Goal: Use online tool/utility: Utilize a website feature to perform a specific function

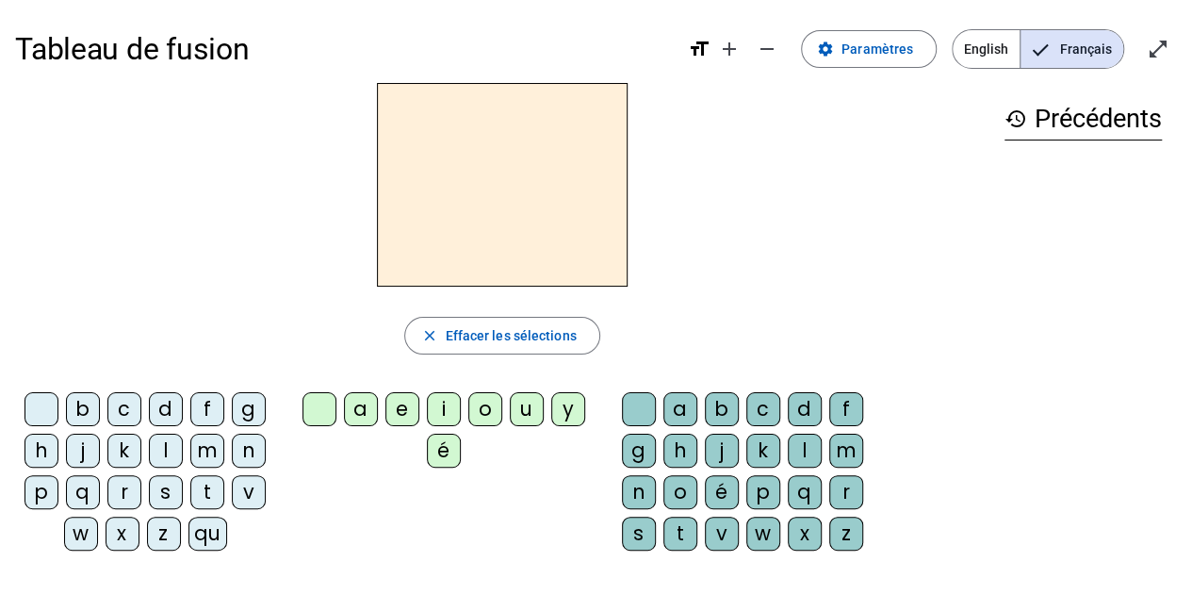
click at [167, 489] on div "s" at bounding box center [166, 492] width 34 height 34
click at [415, 403] on div "e" at bounding box center [403, 409] width 34 height 34
click at [132, 408] on div "c" at bounding box center [124, 409] width 34 height 34
click at [160, 445] on div "l" at bounding box center [166, 451] width 34 height 34
click at [170, 406] on div "d" at bounding box center [166, 409] width 34 height 34
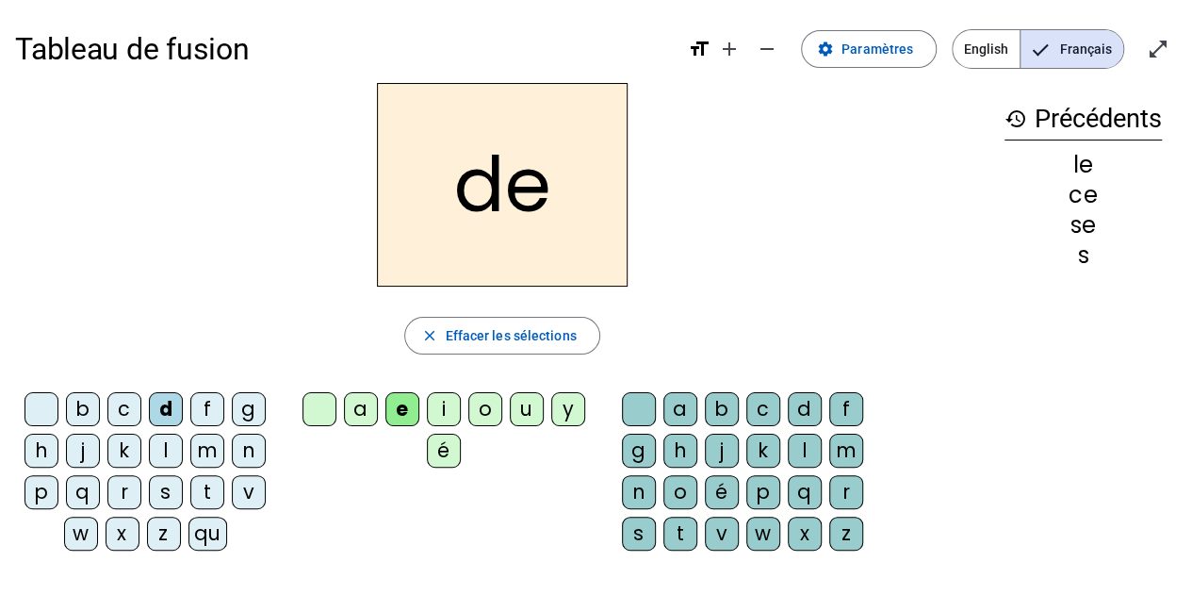
click at [528, 415] on div "u" at bounding box center [527, 409] width 34 height 34
click at [155, 453] on div "l" at bounding box center [166, 451] width 34 height 34
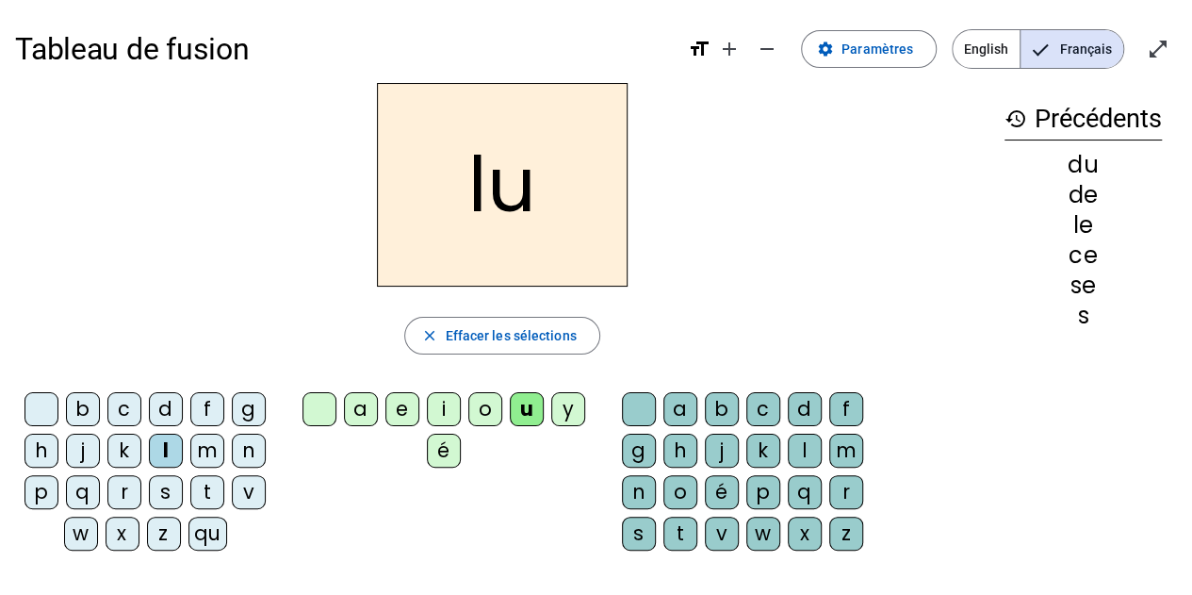
click at [245, 478] on div "v" at bounding box center [249, 492] width 34 height 34
click at [173, 490] on div "s" at bounding box center [166, 492] width 34 height 34
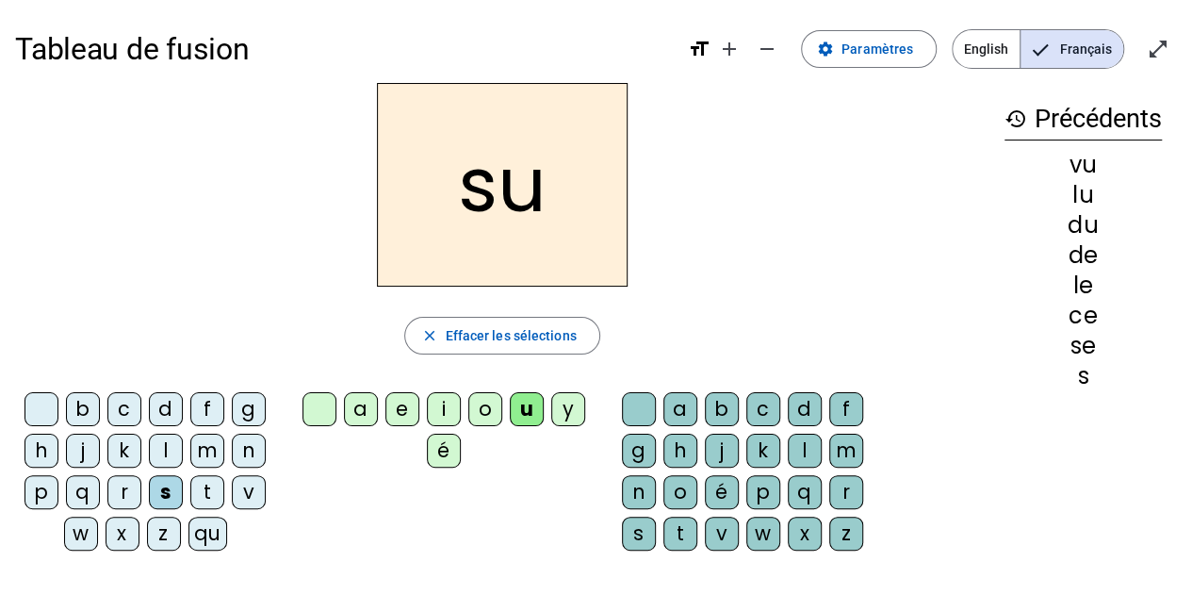
click at [762, 403] on div "c" at bounding box center [764, 409] width 34 height 34
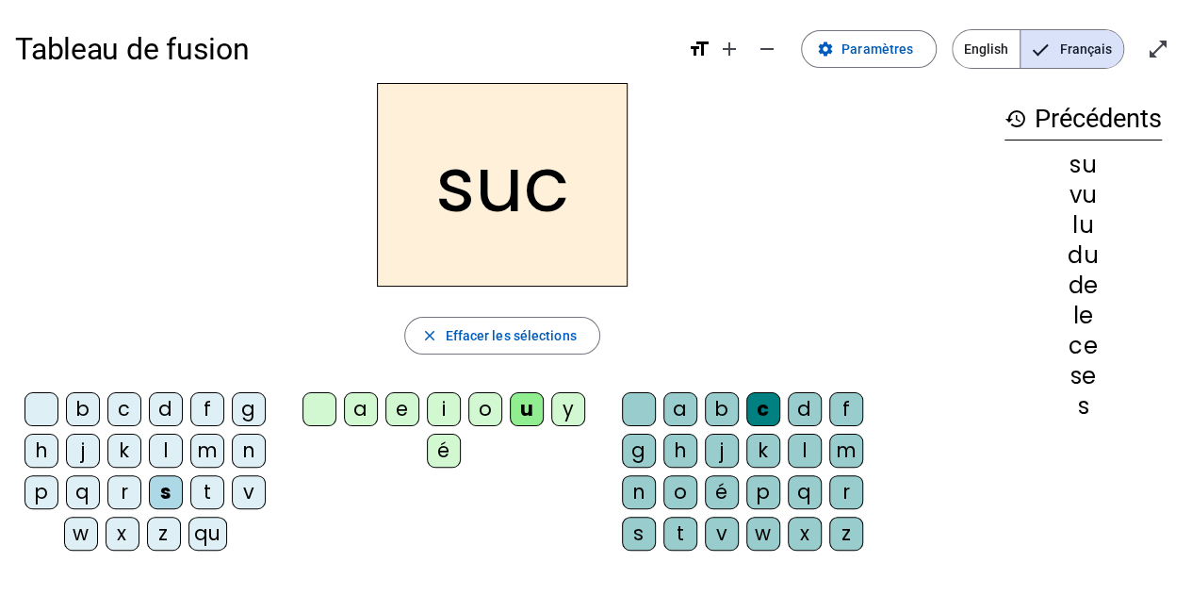
click at [403, 413] on div "e" at bounding box center [403, 409] width 34 height 34
click at [362, 401] on div "a" at bounding box center [361, 409] width 34 height 34
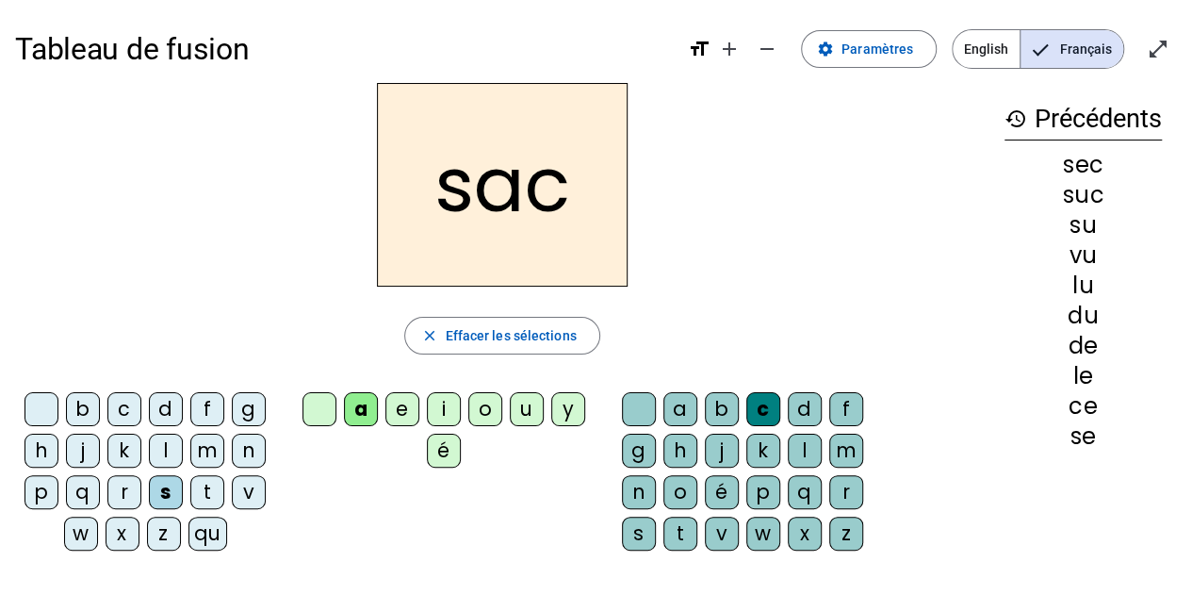
click at [162, 447] on div "l" at bounding box center [166, 451] width 34 height 34
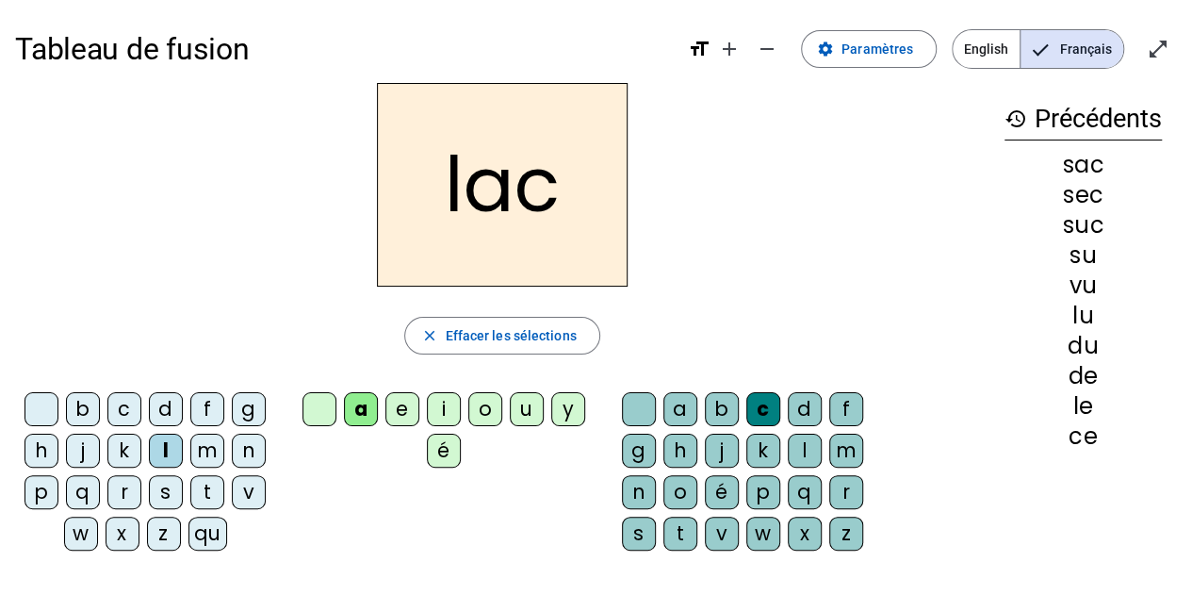
click at [86, 407] on div "b" at bounding box center [83, 409] width 34 height 34
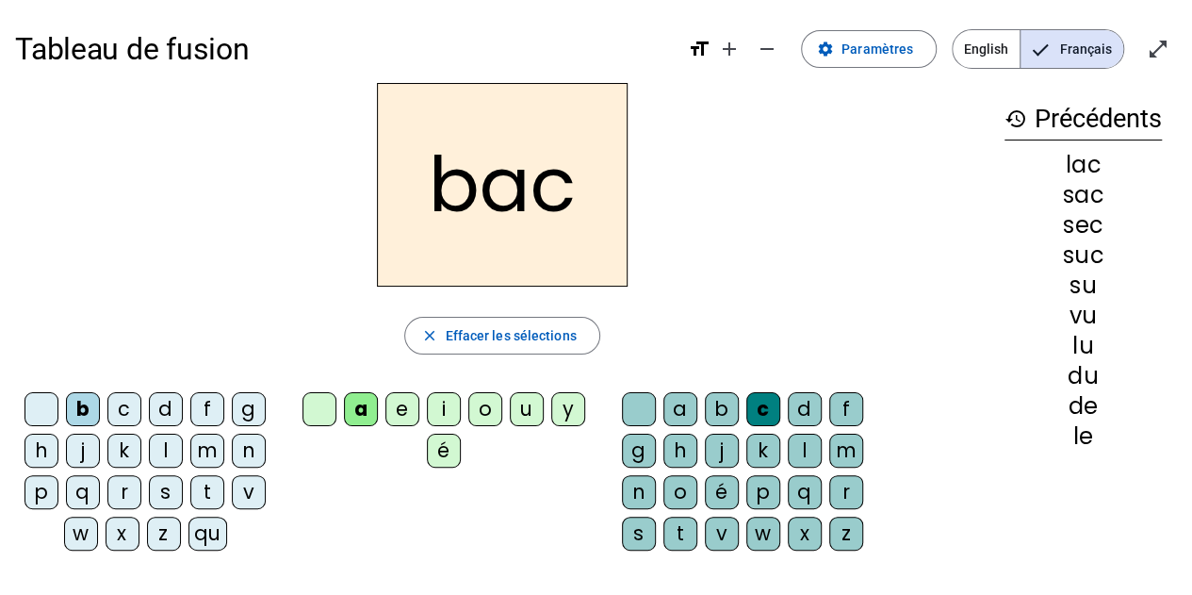
click at [207, 489] on div "t" at bounding box center [207, 492] width 34 height 34
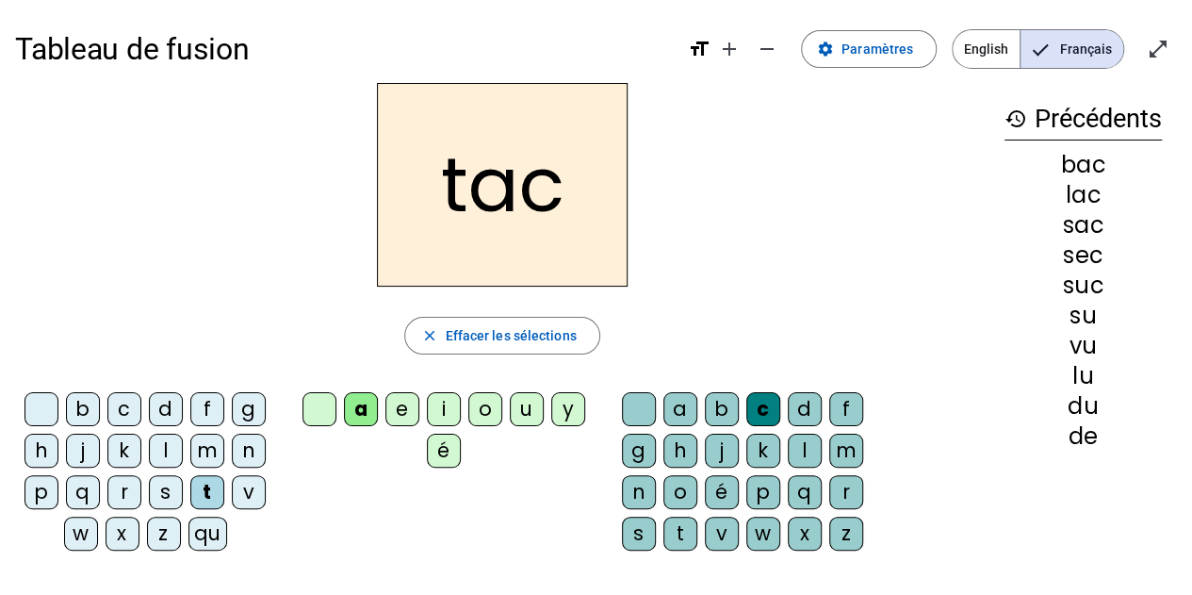
click at [485, 401] on div "o" at bounding box center [485, 409] width 34 height 34
click at [123, 485] on div "r" at bounding box center [124, 492] width 34 height 34
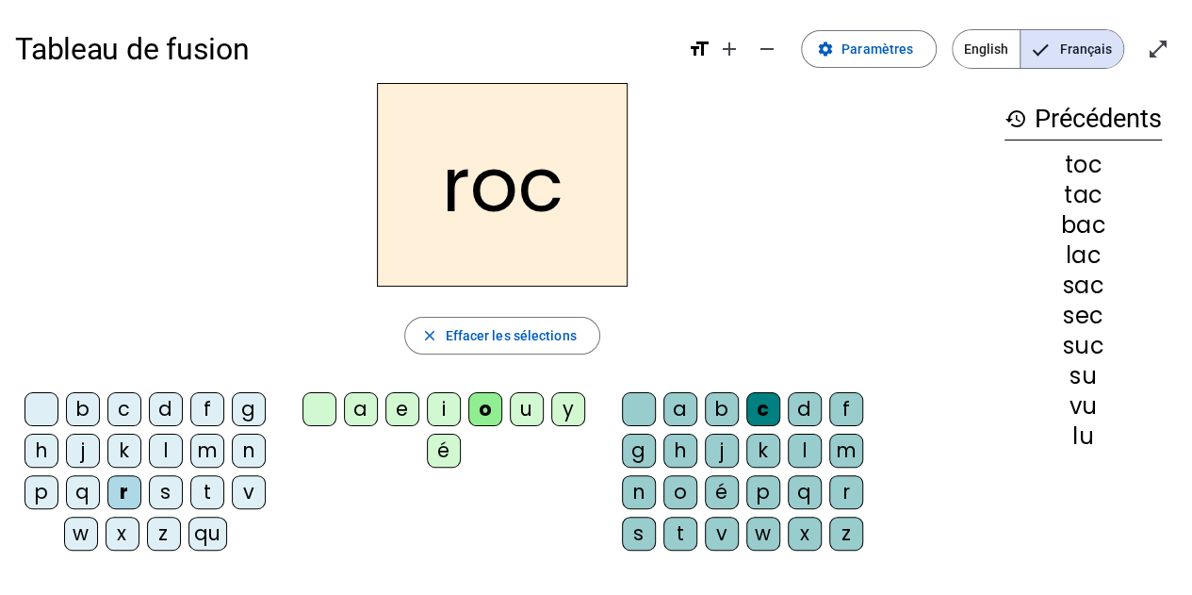
click at [164, 498] on div "s" at bounding box center [166, 492] width 34 height 34
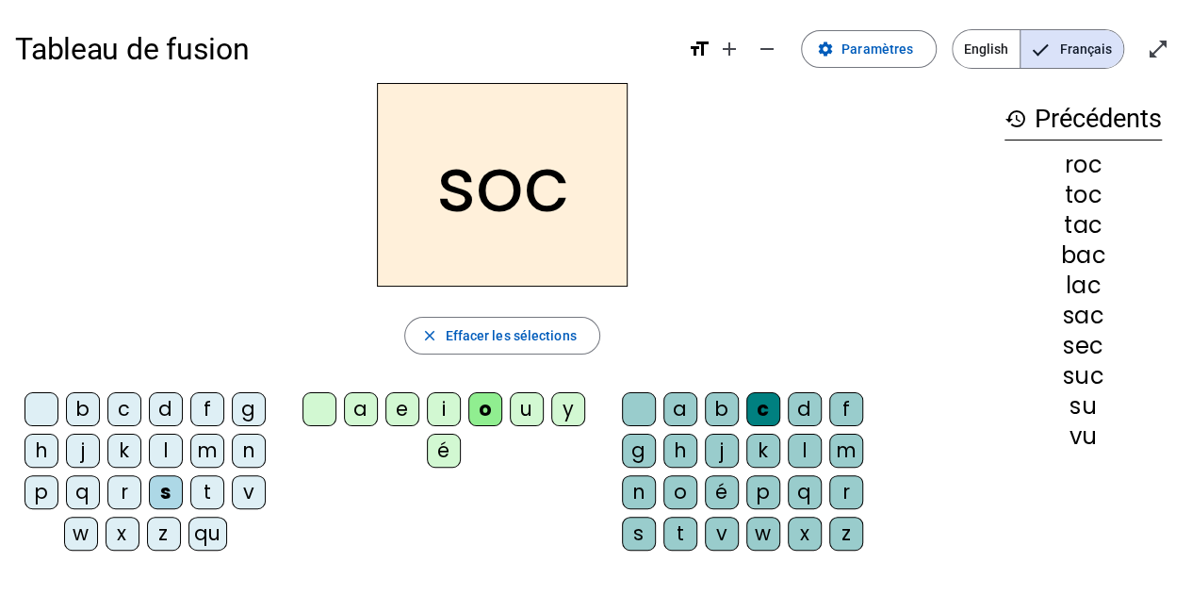
click at [814, 452] on div "l" at bounding box center [805, 451] width 34 height 34
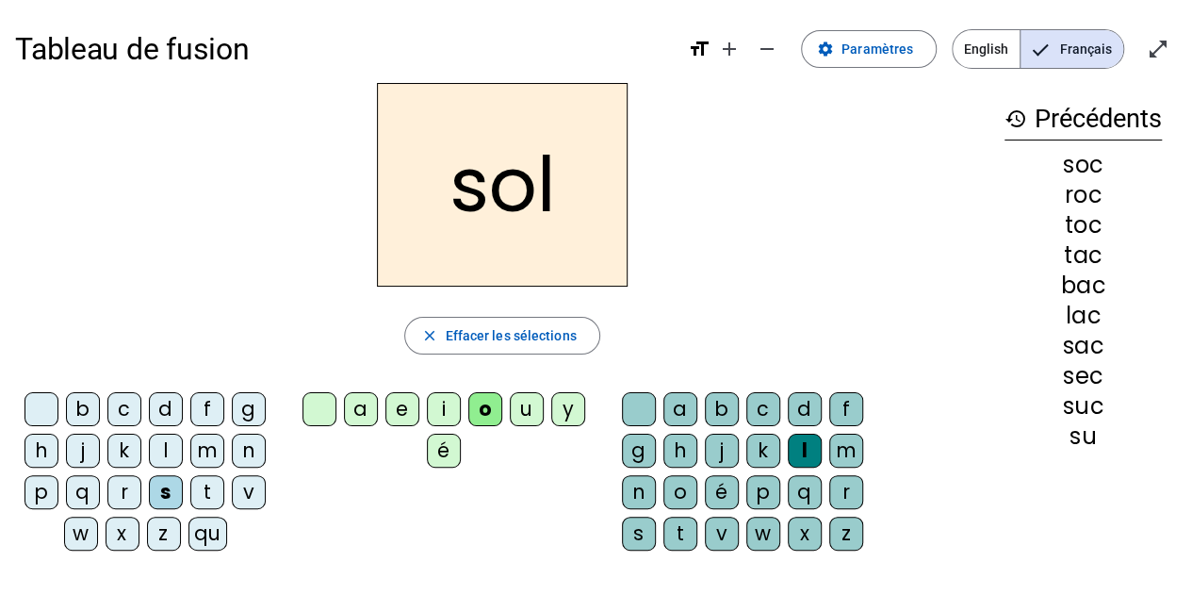
click at [92, 410] on div "b" at bounding box center [83, 409] width 34 height 34
